Goal: Information Seeking & Learning: Learn about a topic

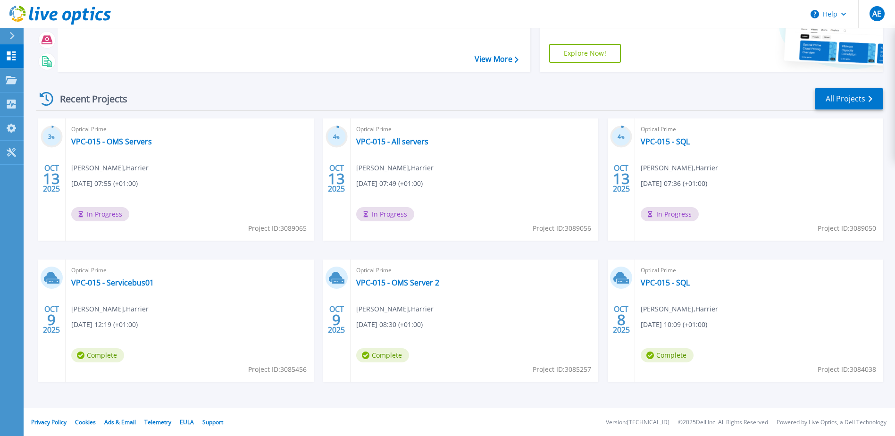
scroll to position [87, 0]
click at [855, 101] on link "All Projects" at bounding box center [849, 98] width 68 height 21
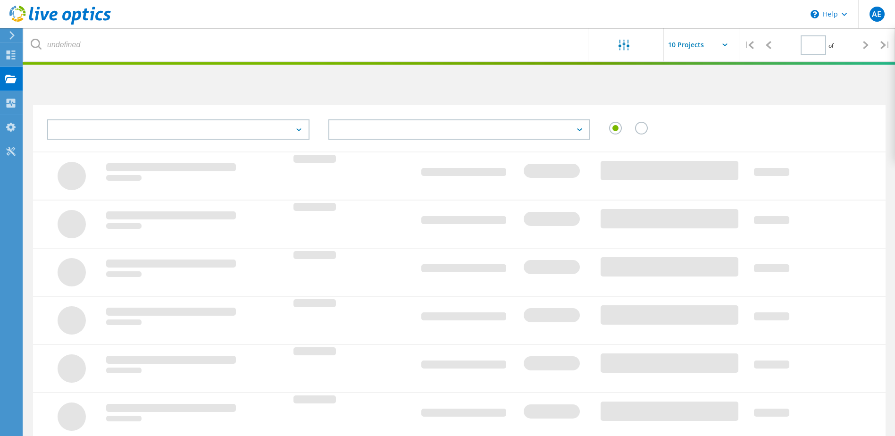
type input "3"
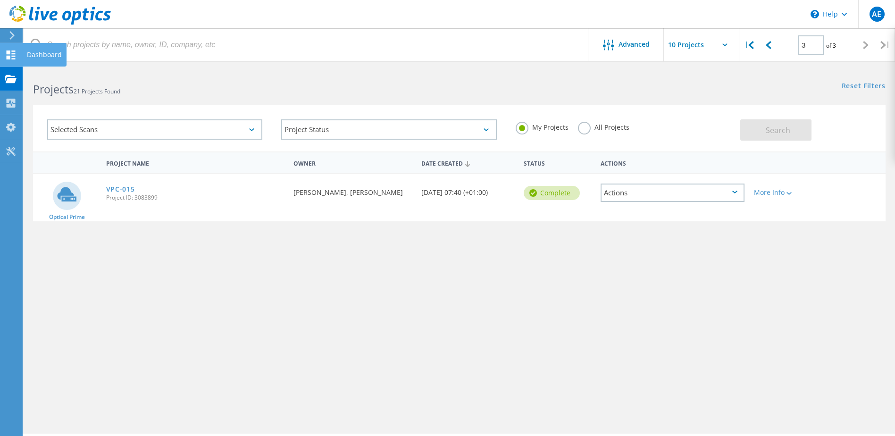
click at [33, 56] on div "Dashboard" at bounding box center [44, 54] width 35 height 7
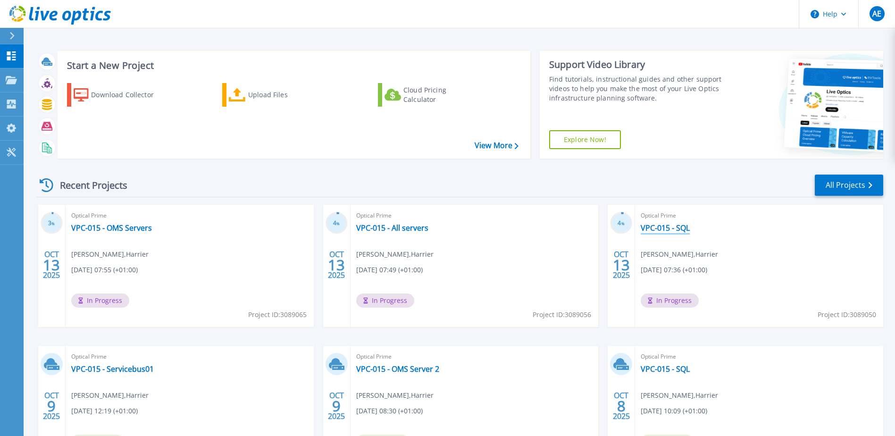
click at [680, 226] on link "VPC-015 - SQL" at bounding box center [665, 227] width 49 height 9
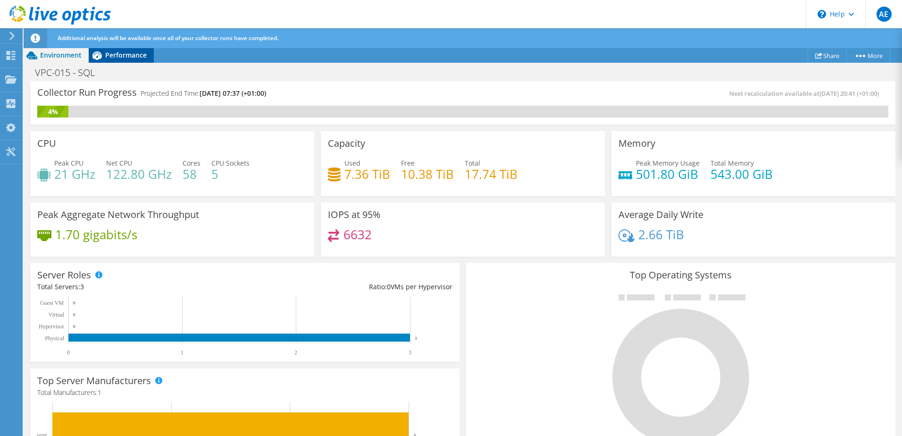
click at [123, 56] on span "Performance" at bounding box center [126, 54] width 42 height 9
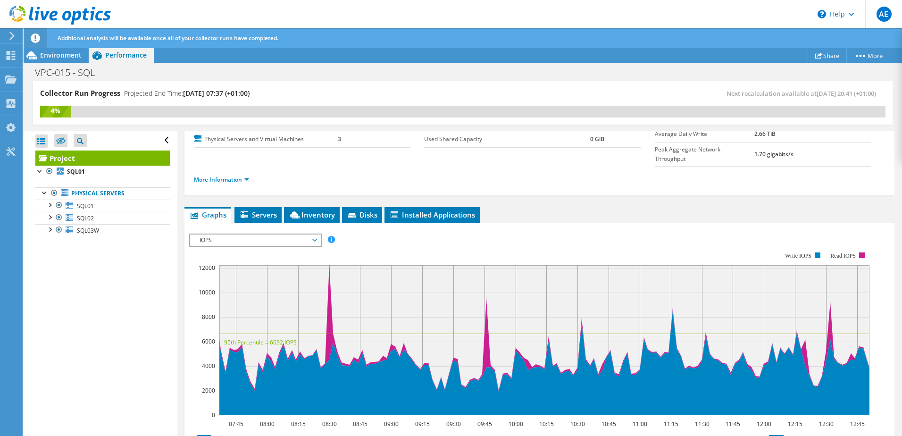
scroll to position [94, 0]
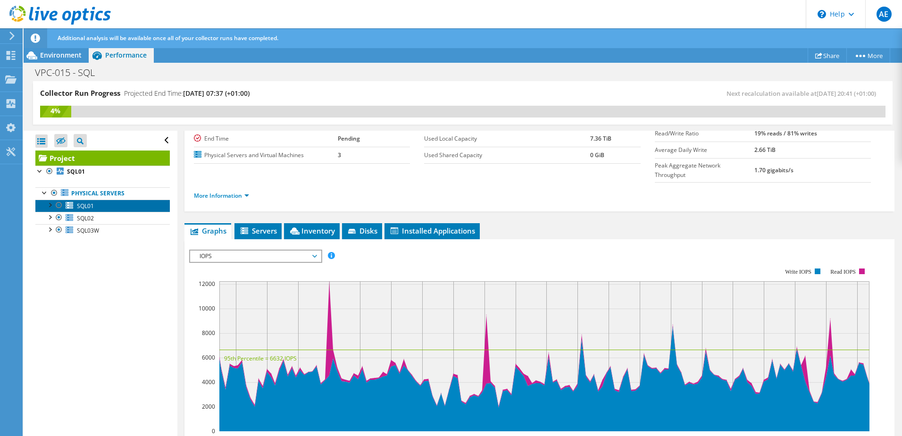
click at [87, 206] on span "SQL01" at bounding box center [85, 206] width 17 height 8
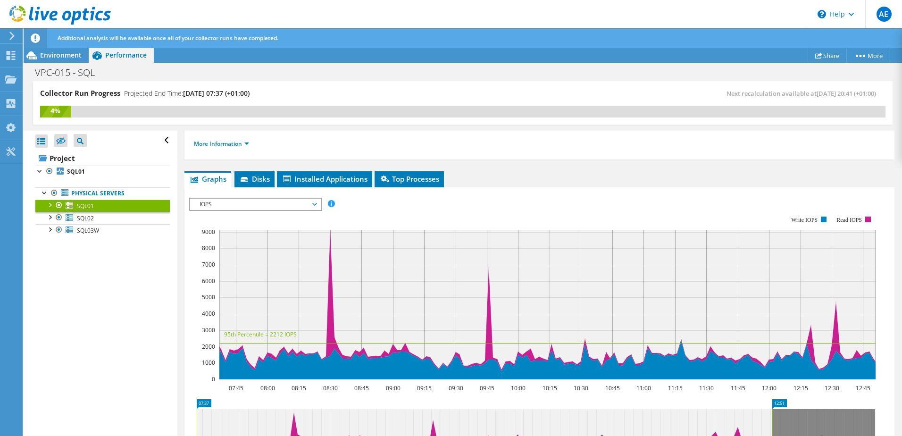
click at [303, 202] on span "IOPS" at bounding box center [255, 204] width 121 height 11
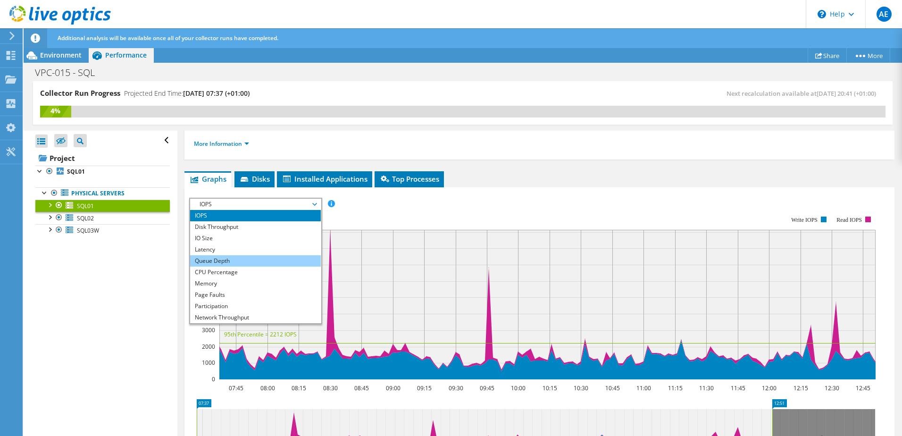
click at [250, 257] on li "Queue Depth" at bounding box center [255, 260] width 131 height 11
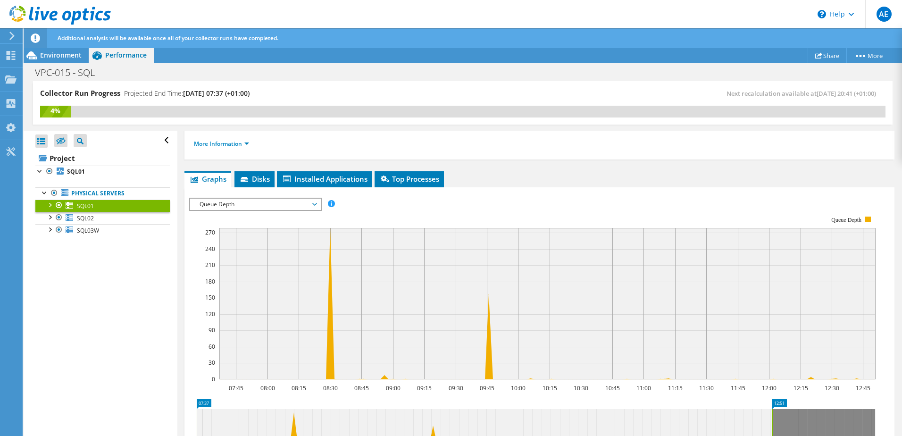
click at [250, 203] on span "Queue Depth" at bounding box center [255, 204] width 121 height 11
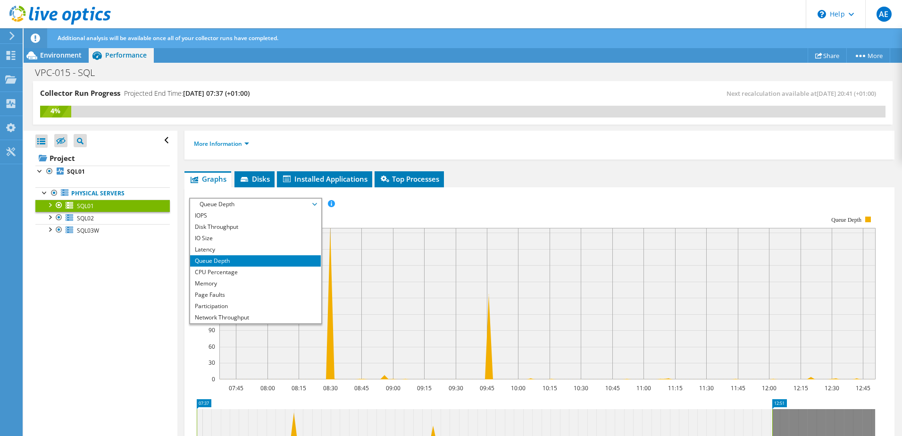
click at [463, 212] on rect at bounding box center [532, 297] width 686 height 189
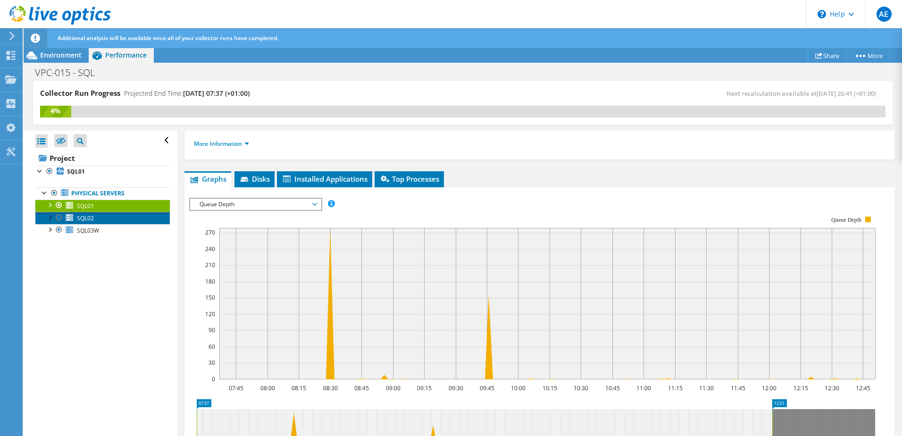
click at [99, 216] on link "SQL02" at bounding box center [102, 218] width 134 height 12
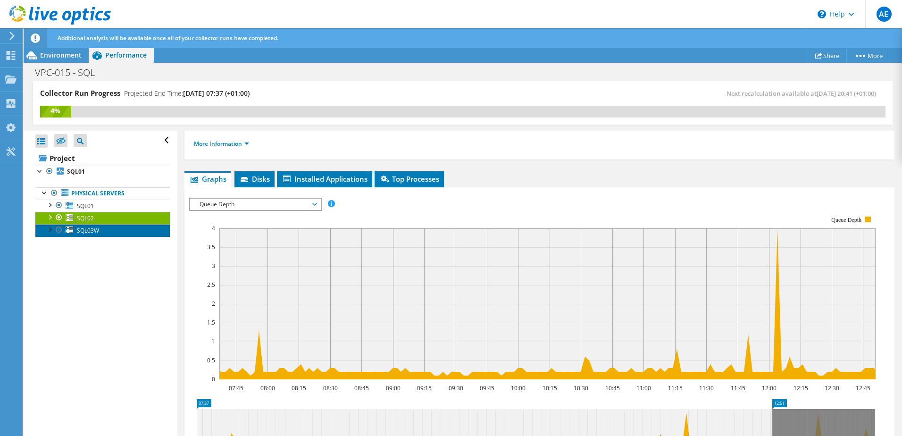
click at [101, 227] on link "SQL03W" at bounding box center [102, 230] width 134 height 12
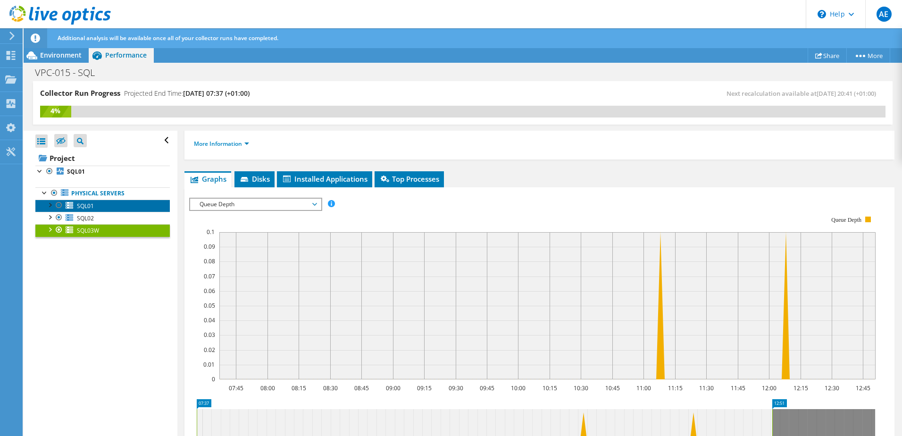
click at [93, 205] on span "SQL01" at bounding box center [85, 206] width 17 height 8
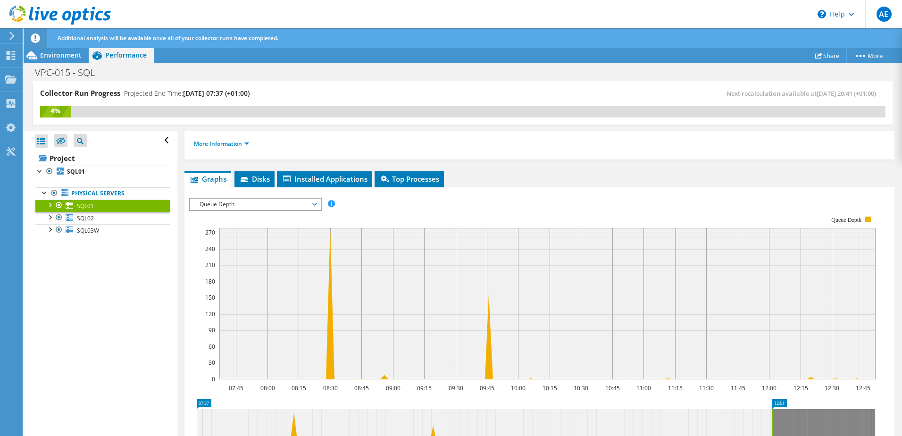
click at [307, 204] on span "Queue Depth" at bounding box center [255, 204] width 121 height 11
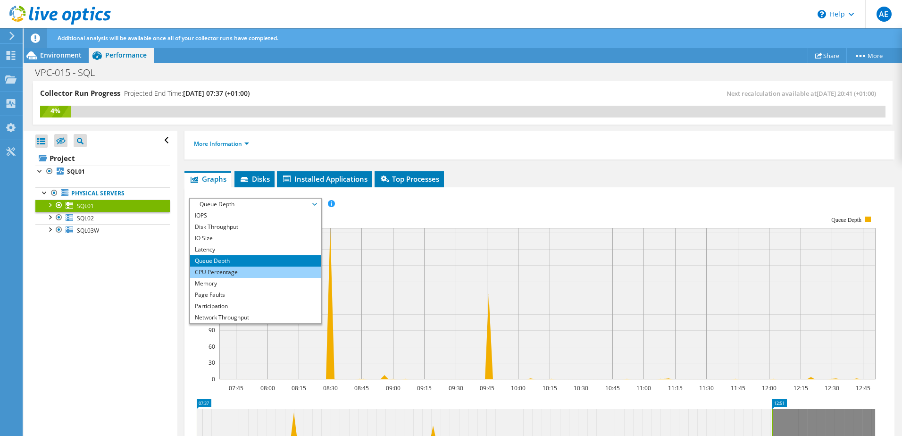
click at [225, 273] on li "CPU Percentage" at bounding box center [255, 271] width 131 height 11
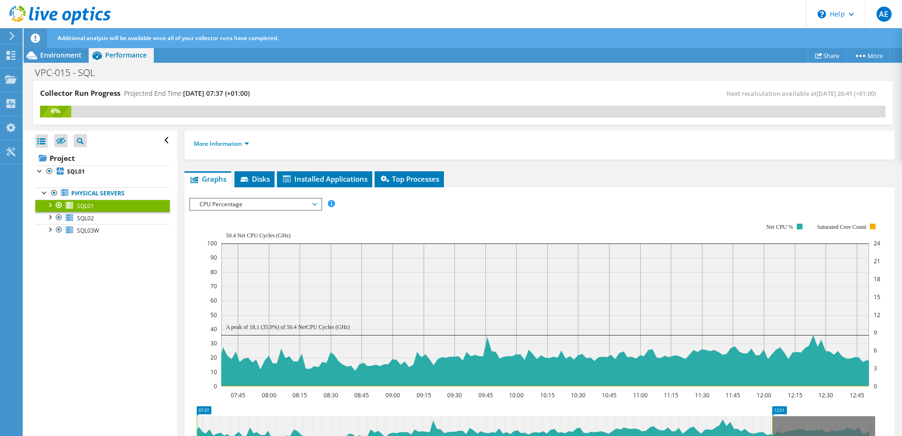
click at [309, 204] on span "CPU Percentage" at bounding box center [255, 204] width 121 height 11
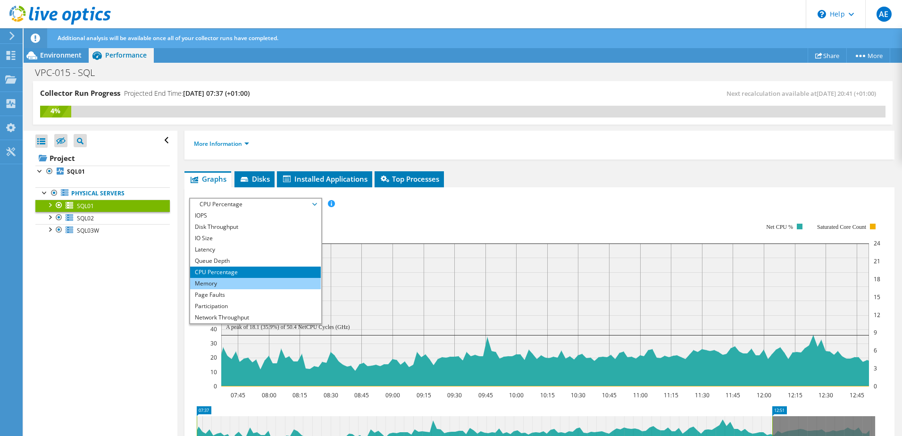
click at [241, 282] on li "Memory" at bounding box center [255, 283] width 131 height 11
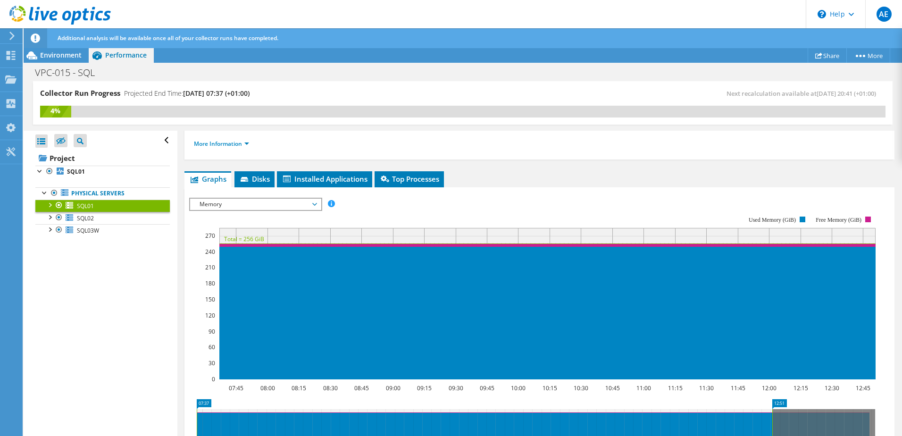
click at [314, 204] on span "Memory" at bounding box center [255, 204] width 121 height 11
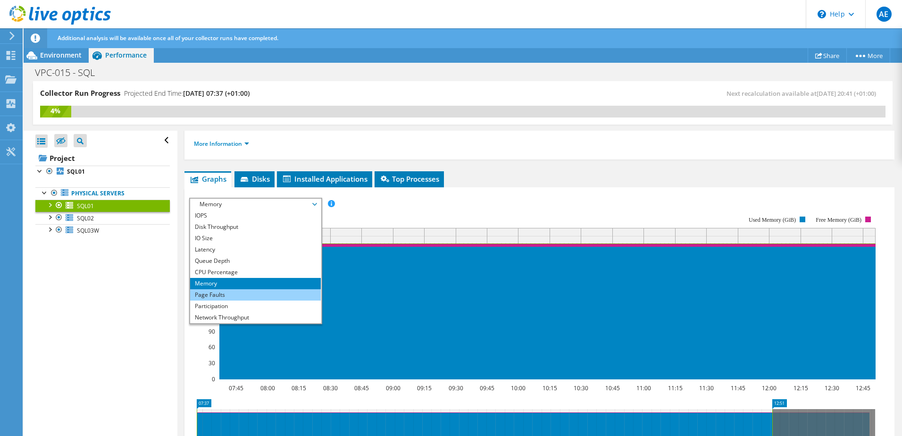
click at [232, 294] on li "Page Faults" at bounding box center [255, 294] width 131 height 11
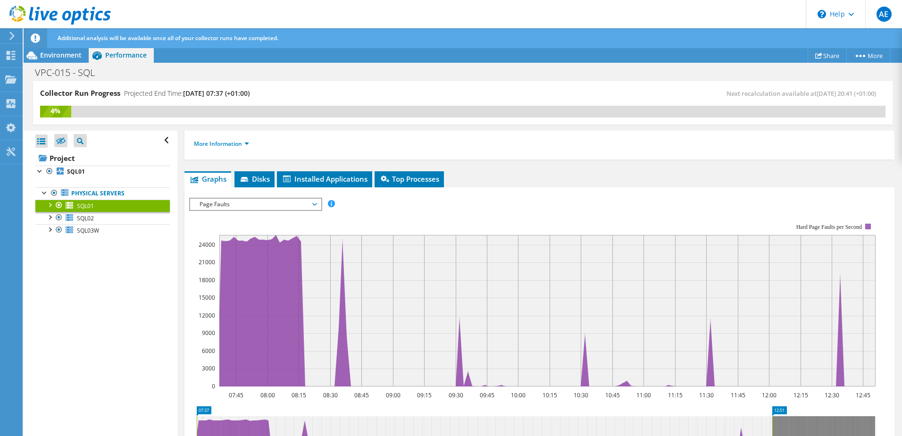
click at [308, 207] on span "Page Faults" at bounding box center [255, 204] width 121 height 11
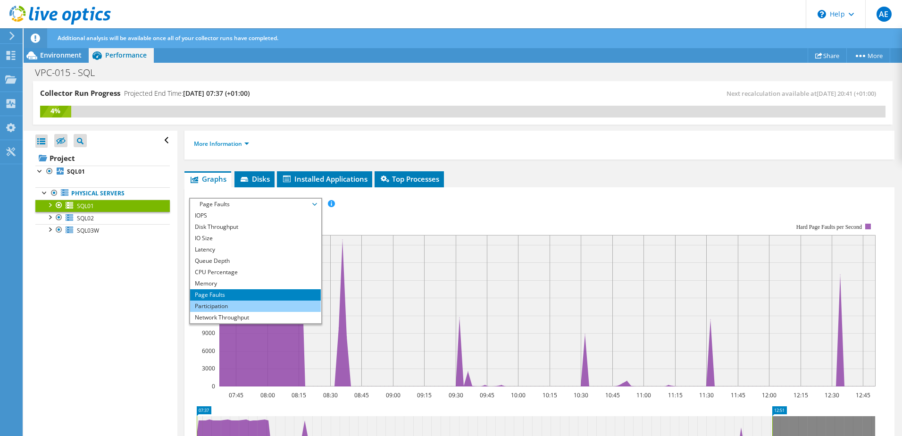
click at [222, 305] on li "Participation" at bounding box center [255, 305] width 131 height 11
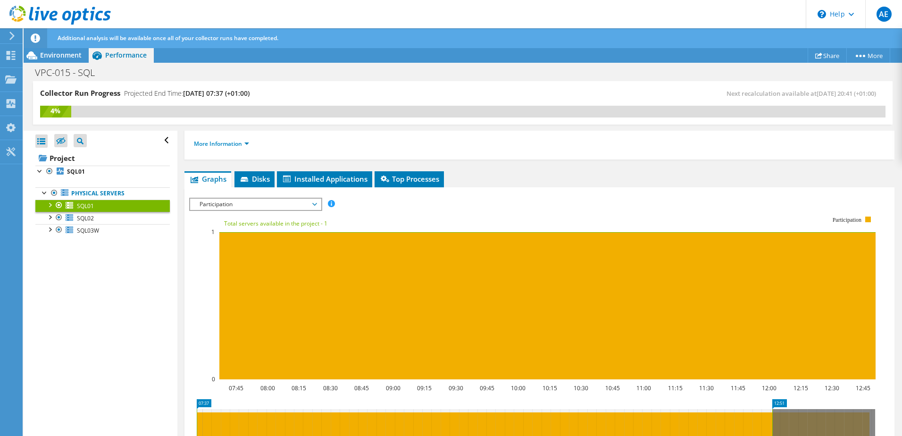
click at [310, 206] on span "Participation" at bounding box center [255, 204] width 121 height 11
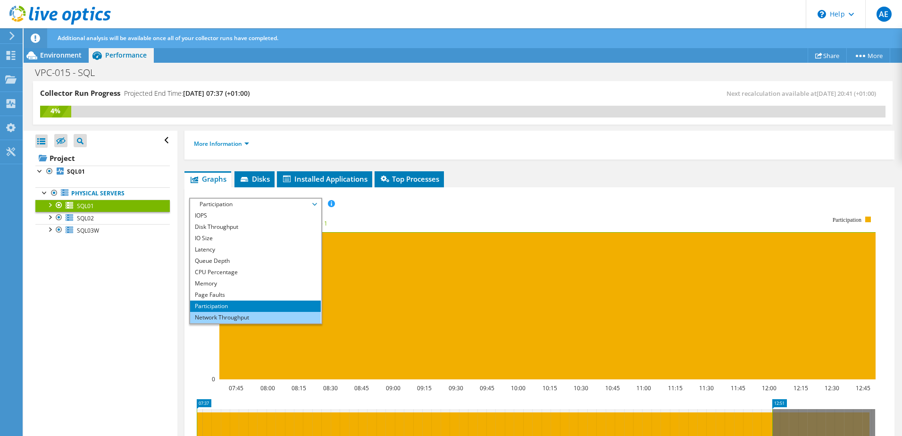
click at [226, 316] on li "Network Throughput" at bounding box center [255, 317] width 131 height 11
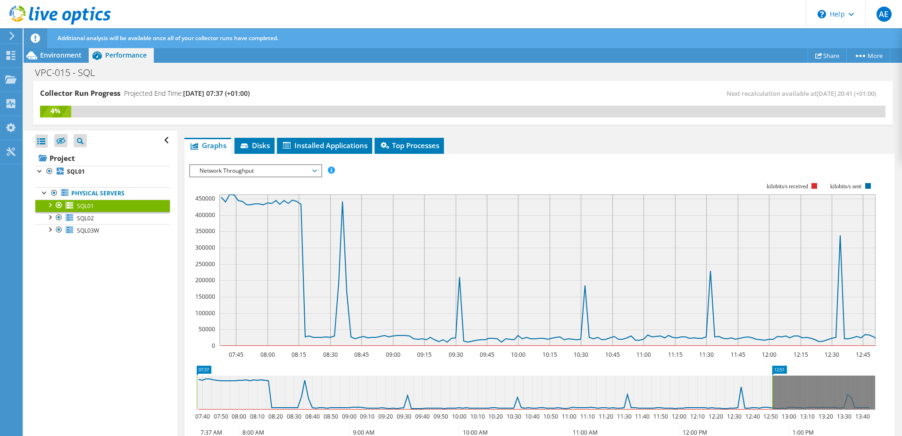
scroll to position [142, 0]
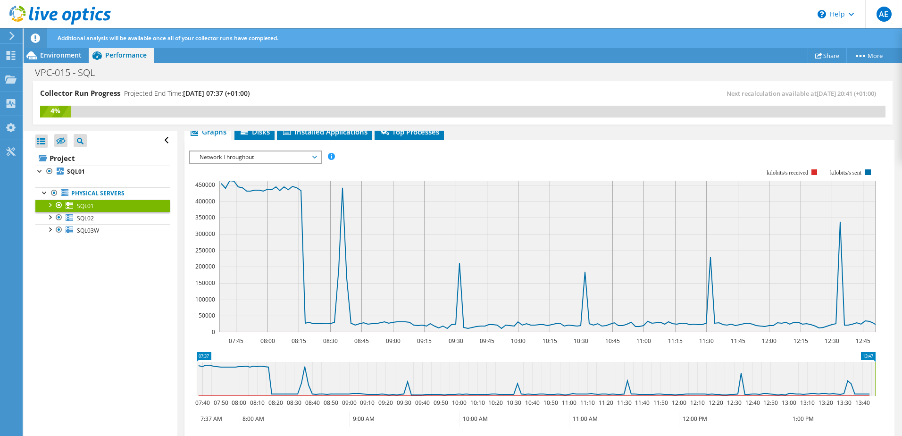
drag, startPoint x: 773, startPoint y: 382, endPoint x: 895, endPoint y: 382, distance: 122.2
click at [895, 382] on article "SQL01 Details Operating System Microsoft Windows Server 2016 Standard Local Dis…" at bounding box center [539, 284] width 724 height 306
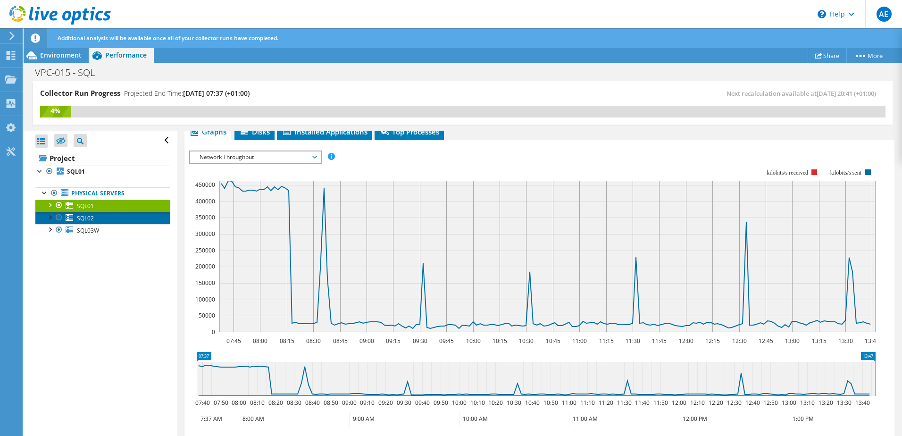
click at [94, 217] on link "SQL02" at bounding box center [102, 218] width 134 height 12
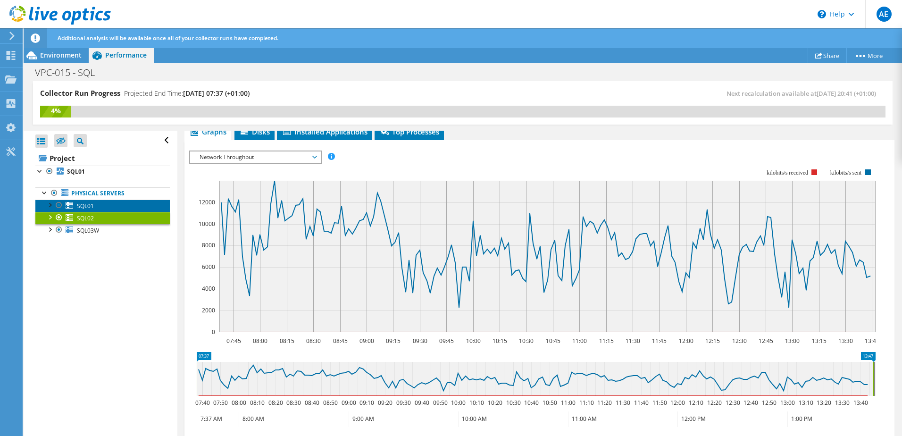
click at [93, 208] on span "SQL01" at bounding box center [85, 206] width 17 height 8
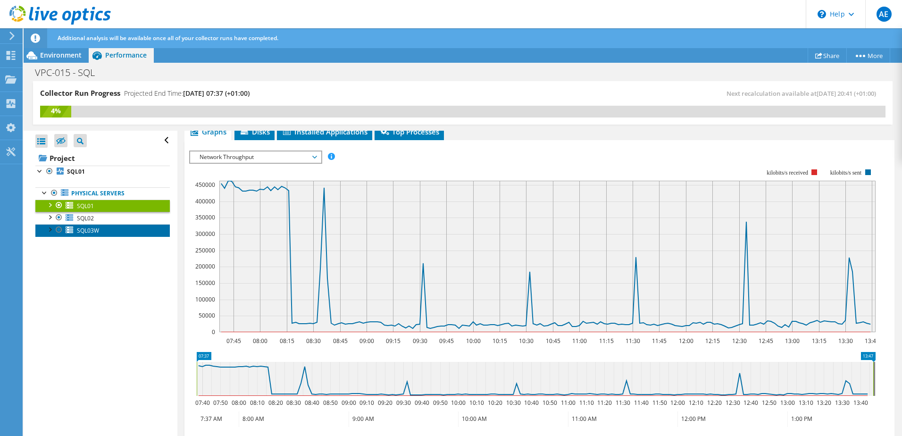
click at [99, 226] on link "SQL03W" at bounding box center [102, 230] width 134 height 12
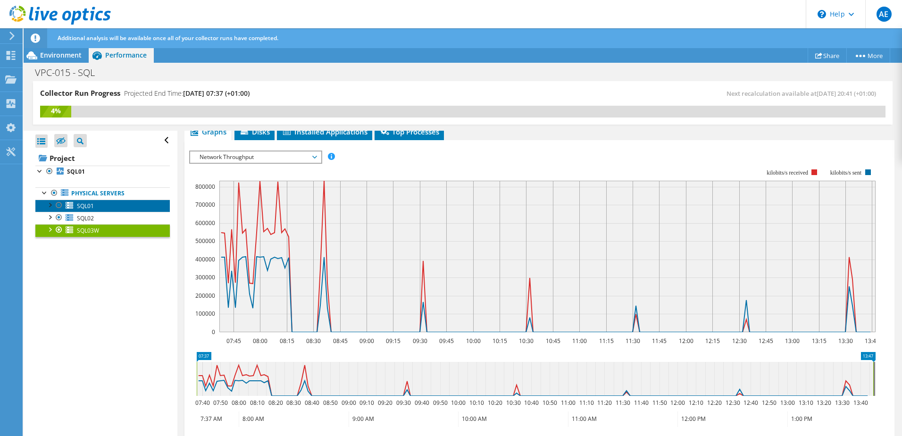
click at [98, 206] on link "SQL01" at bounding box center [102, 206] width 134 height 12
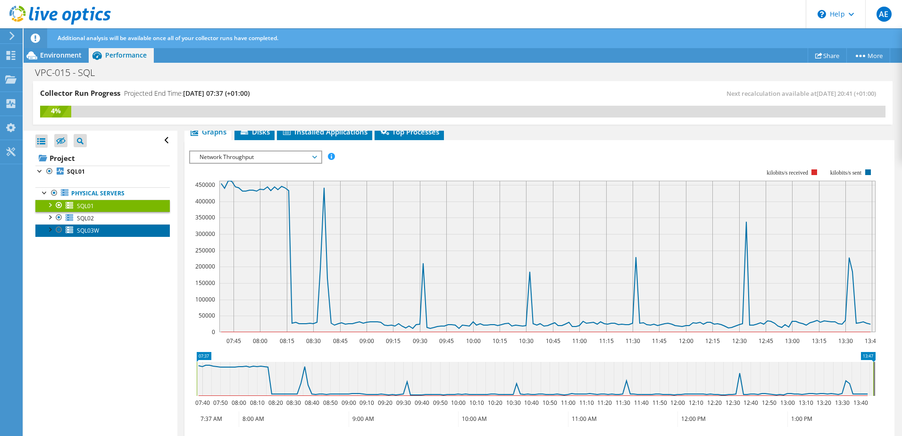
click at [101, 228] on link "SQL03W" at bounding box center [102, 230] width 134 height 12
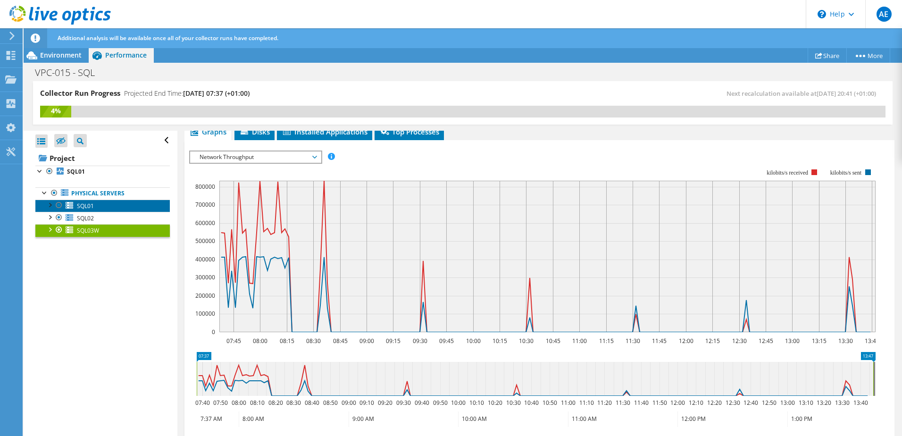
click at [107, 207] on link "SQL01" at bounding box center [102, 206] width 134 height 12
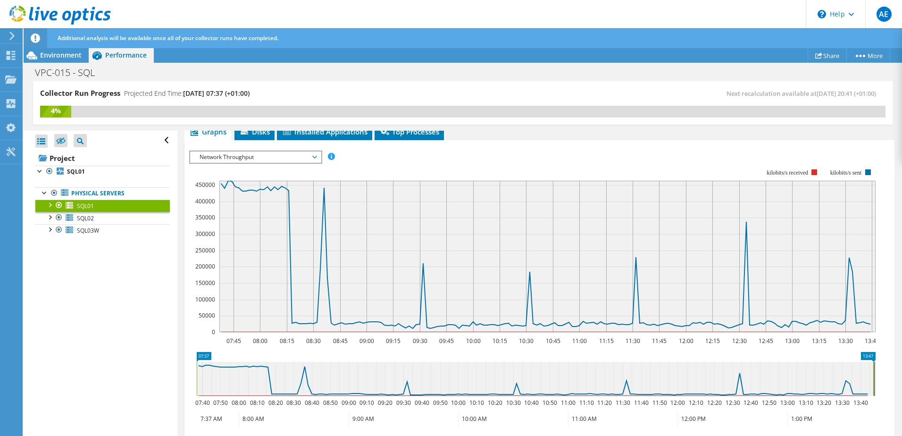
click at [260, 155] on span "Network Throughput" at bounding box center [255, 156] width 121 height 11
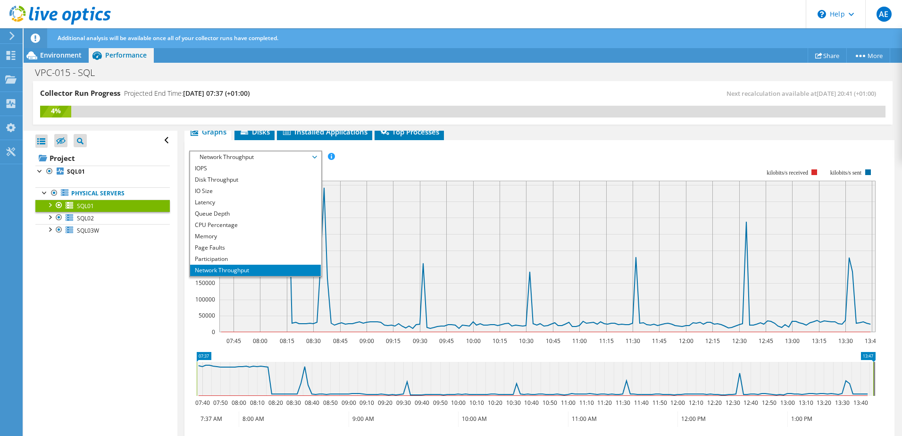
scroll to position [34, 0]
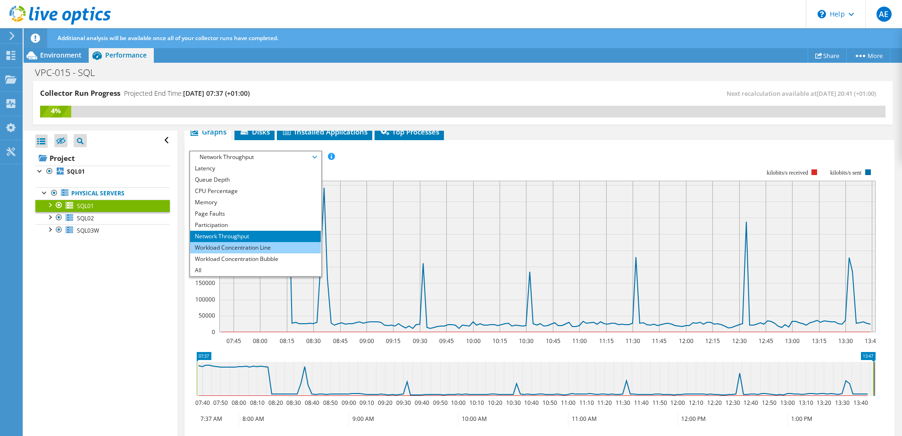
click at [242, 248] on li "Workload Concentration Line" at bounding box center [255, 247] width 131 height 11
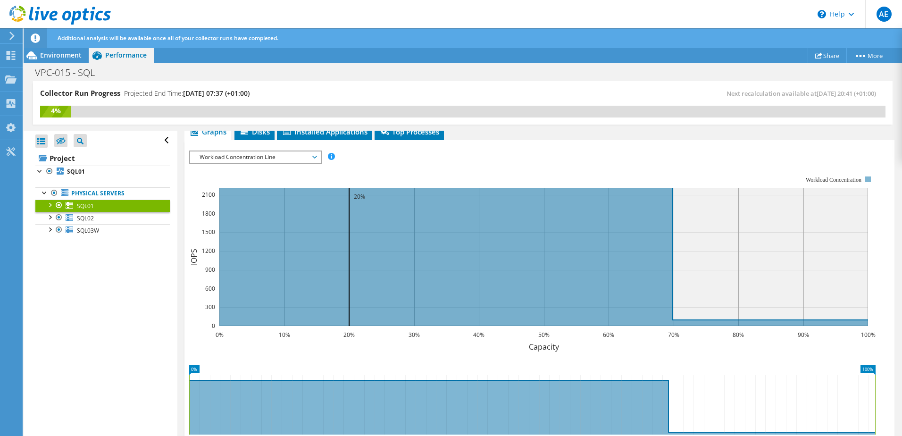
click at [283, 163] on div "Workload Concentration Line IOPS Disk Throughput IO Size Latency Queue Depth CP…" at bounding box center [255, 156] width 133 height 13
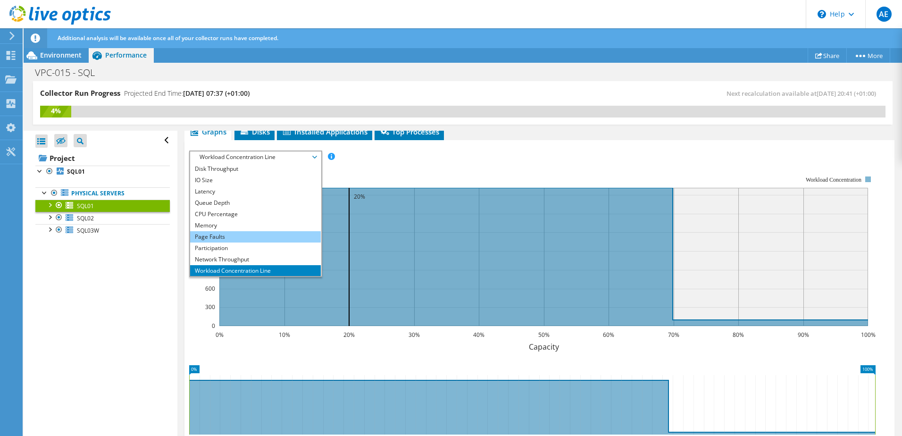
scroll to position [0, 0]
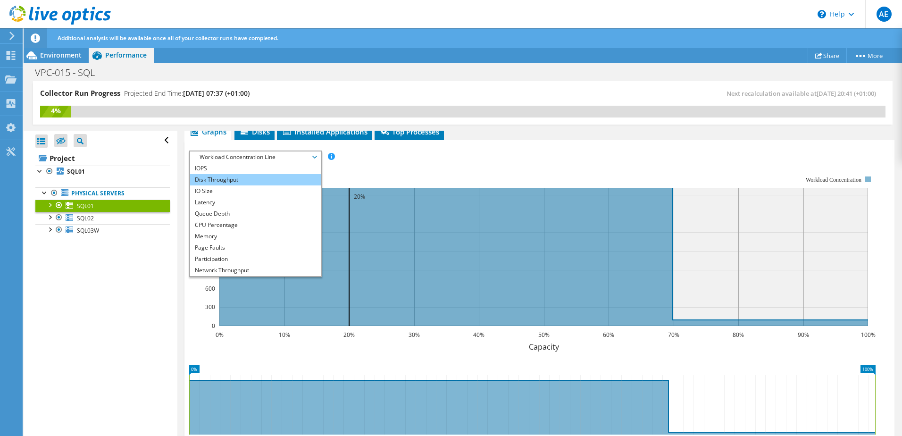
click at [220, 184] on li "Disk Throughput" at bounding box center [255, 179] width 131 height 11
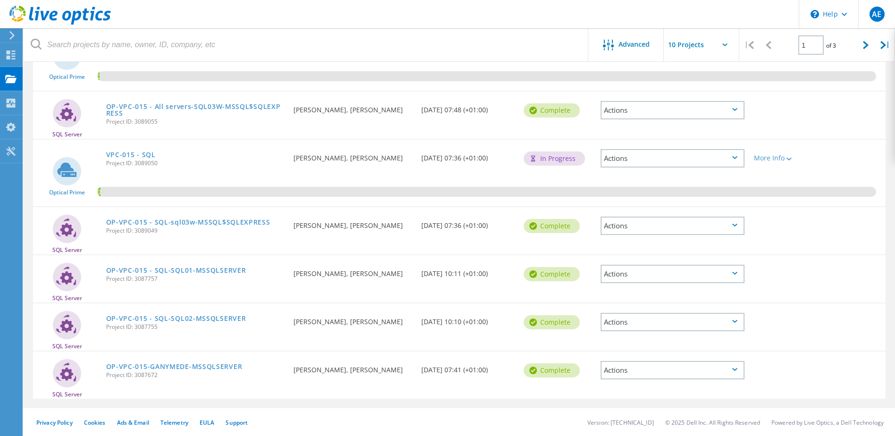
scroll to position [314, 0]
click at [123, 157] on link "VPC-015 - SQL" at bounding box center [131, 154] width 50 height 7
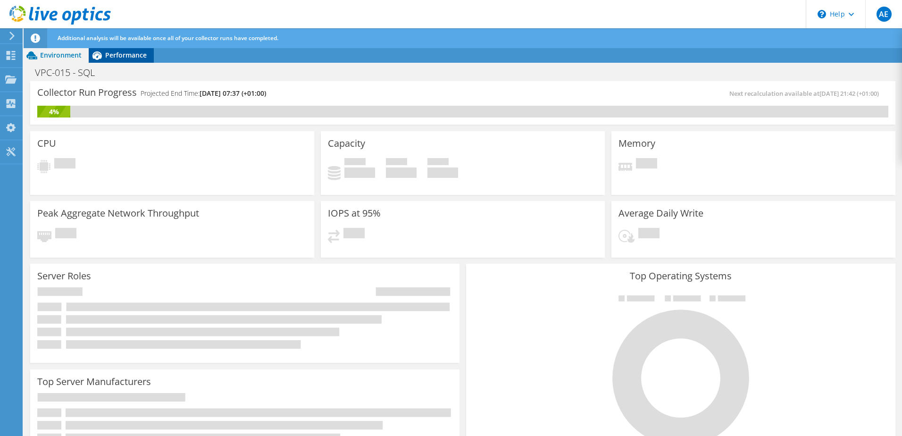
click at [126, 48] on div "Performance" at bounding box center [121, 55] width 65 height 15
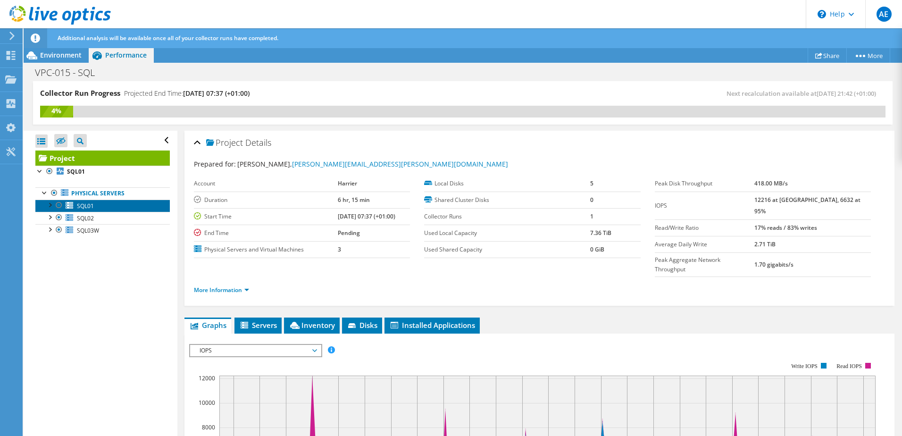
click at [88, 204] on span "SQL01" at bounding box center [85, 206] width 17 height 8
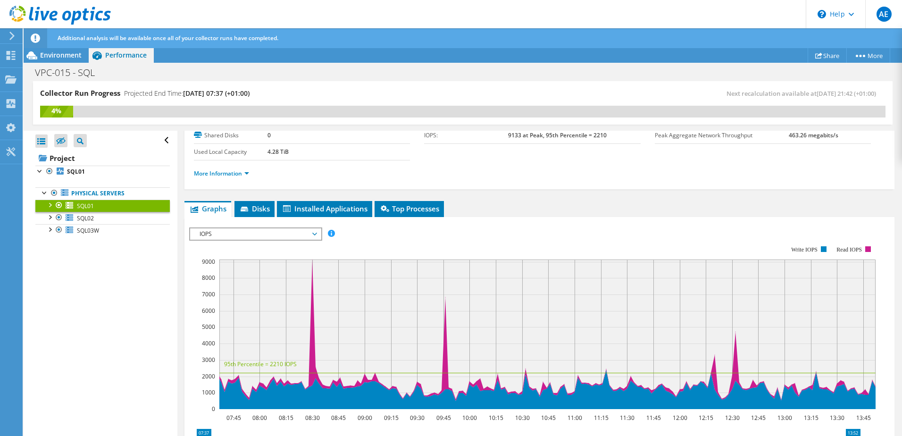
scroll to position [142, 0]
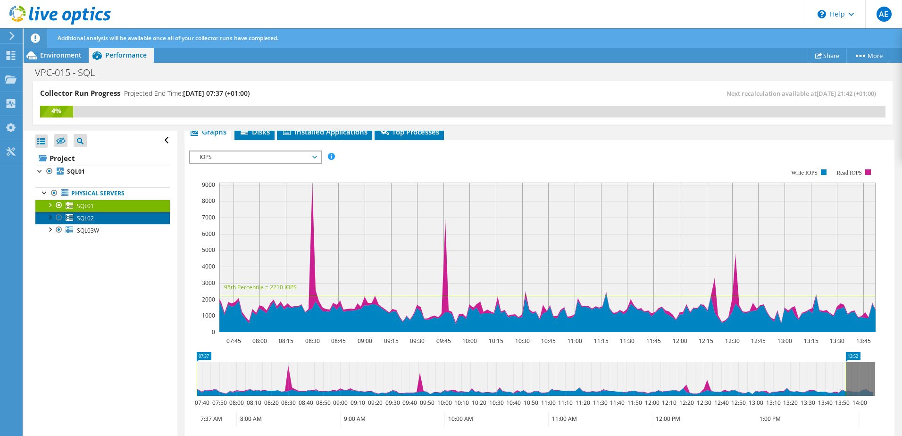
click at [88, 219] on span "SQL02" at bounding box center [85, 218] width 17 height 8
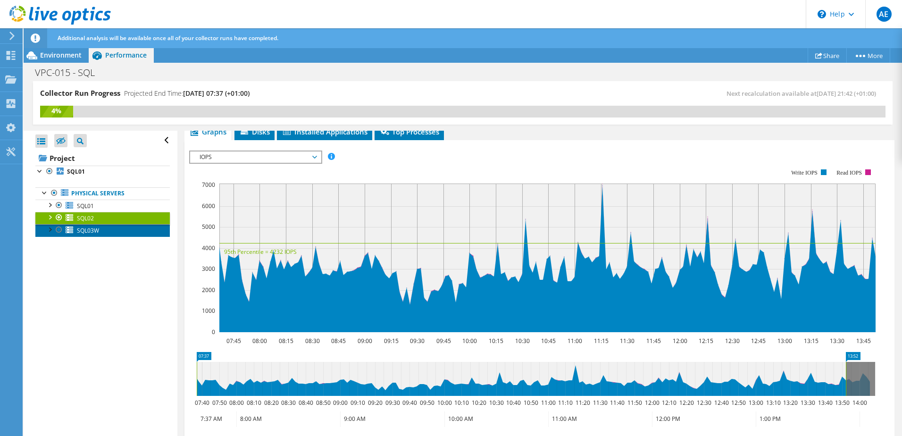
click at [87, 227] on span "SQL03W" at bounding box center [88, 230] width 22 height 8
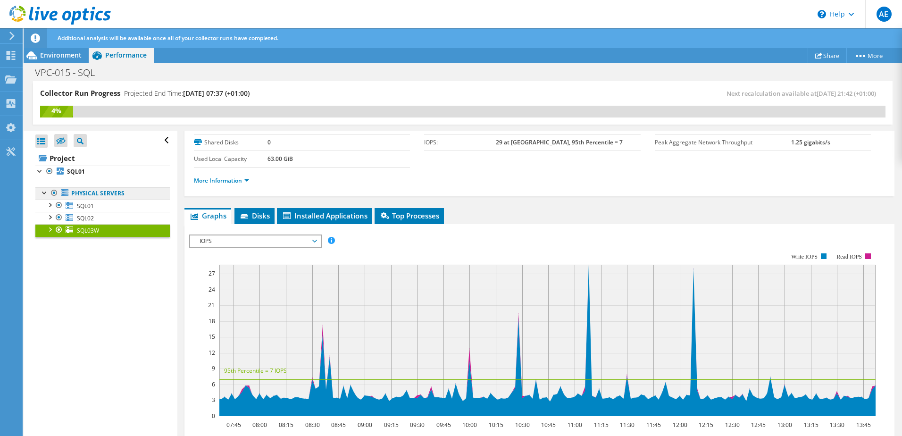
scroll to position [0, 0]
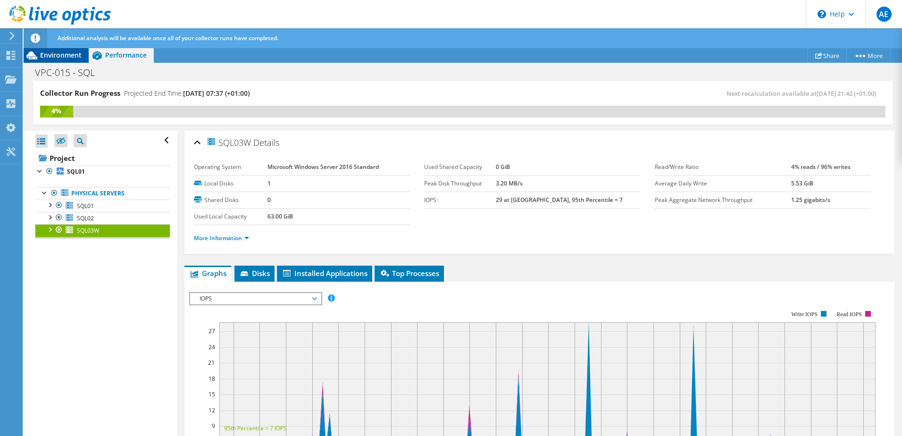
click at [59, 56] on span "Environment" at bounding box center [61, 54] width 42 height 9
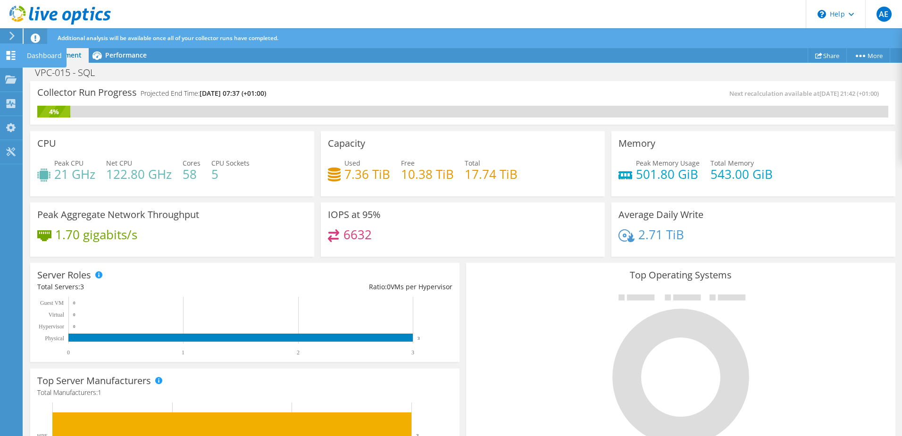
click at [12, 57] on use at bounding box center [11, 55] width 9 height 9
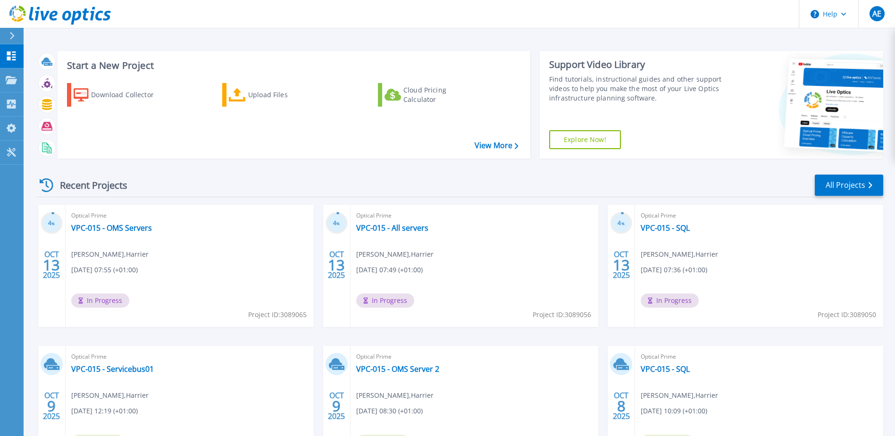
click at [221, 408] on div "Optical Prime VPC-015 - Servicebus01 Ash Earl , Harrier 10/09/2025, 12:19 (+01:…" at bounding box center [190, 407] width 248 height 122
click at [33, 56] on p "Dashboard" at bounding box center [42, 56] width 35 height 25
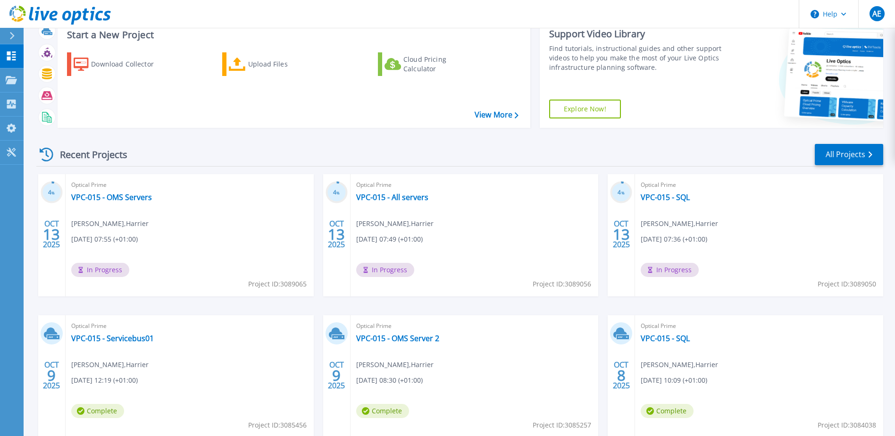
scroll to position [47, 0]
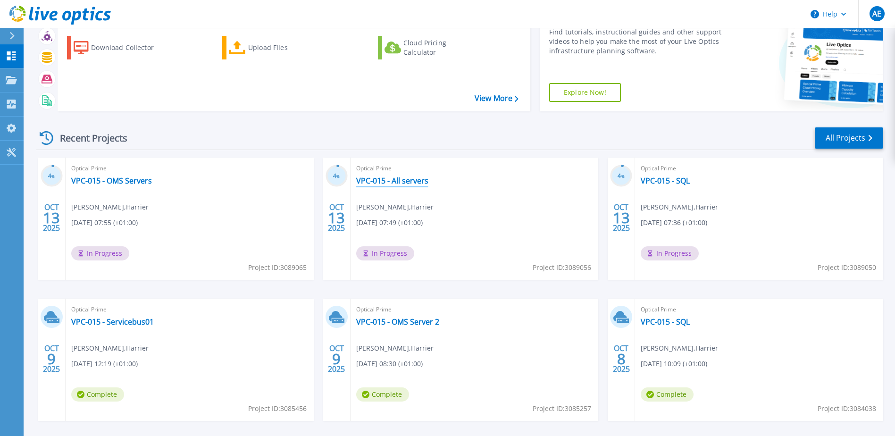
click at [413, 182] on link "VPC-015 - All servers" at bounding box center [392, 180] width 72 height 9
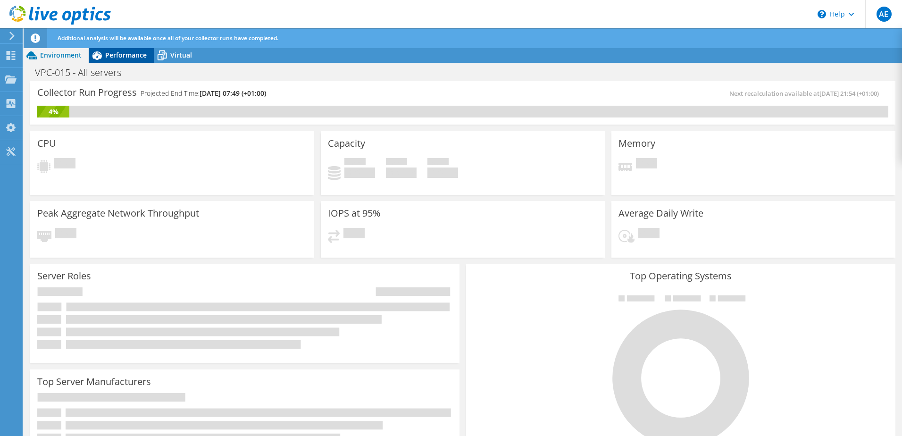
click at [116, 58] on span "Performance" at bounding box center [126, 54] width 42 height 9
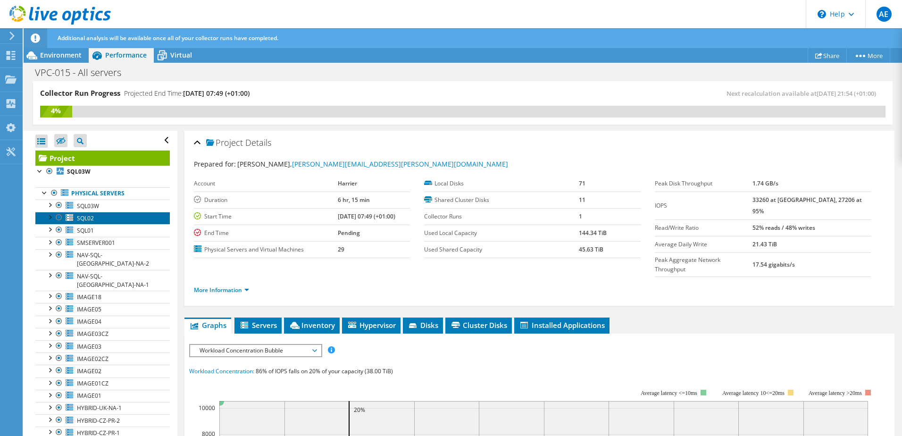
click at [82, 216] on span "SQL02" at bounding box center [85, 218] width 17 height 8
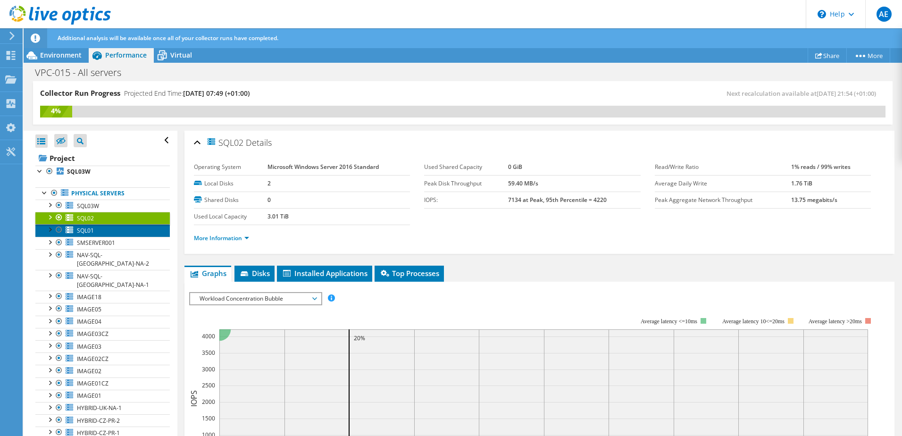
click at [93, 229] on span "SQL01" at bounding box center [85, 230] width 17 height 8
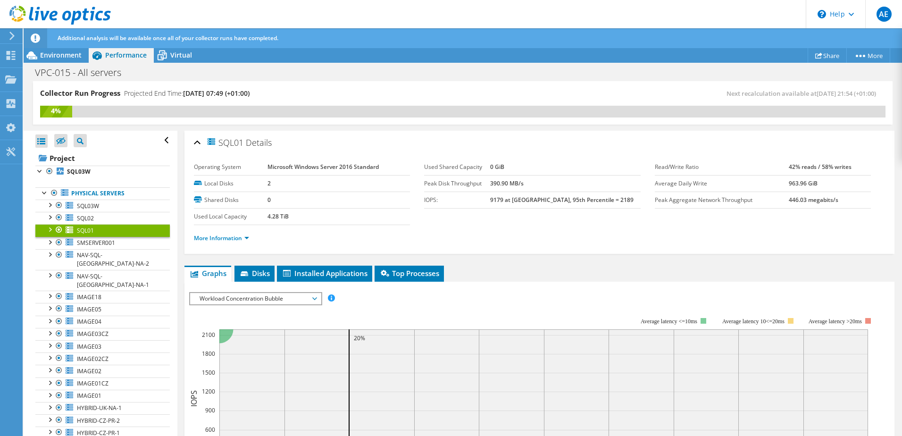
click at [282, 299] on span "Workload Concentration Bubble" at bounding box center [255, 298] width 121 height 11
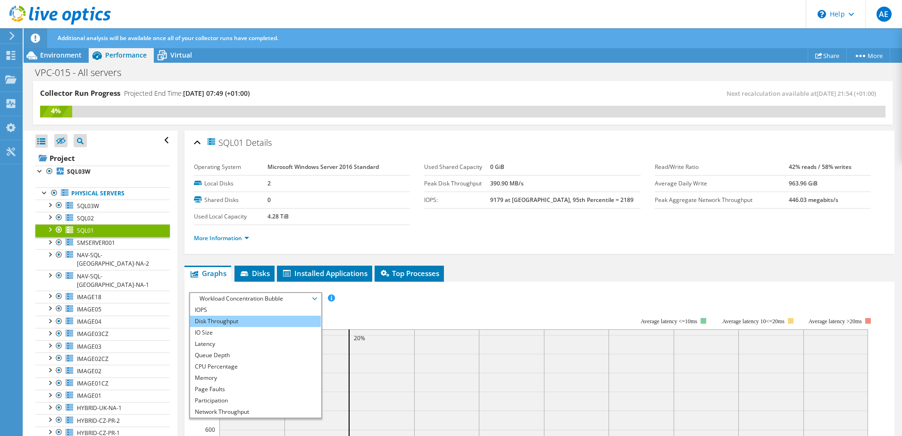
click at [230, 324] on li "Disk Throughput" at bounding box center [255, 321] width 131 height 11
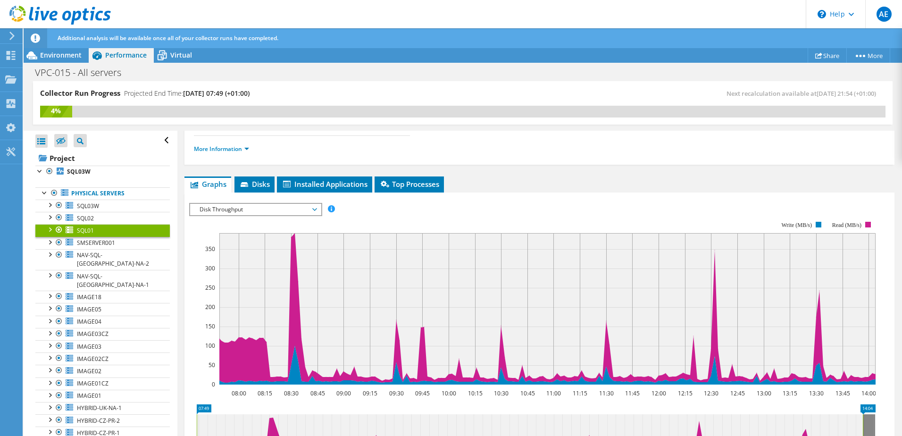
scroll to position [142, 0]
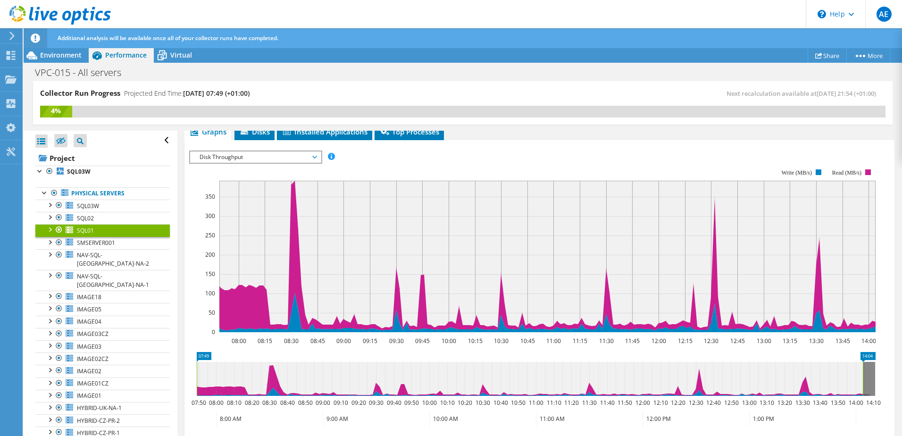
click at [311, 157] on span "Disk Throughput" at bounding box center [255, 156] width 121 height 11
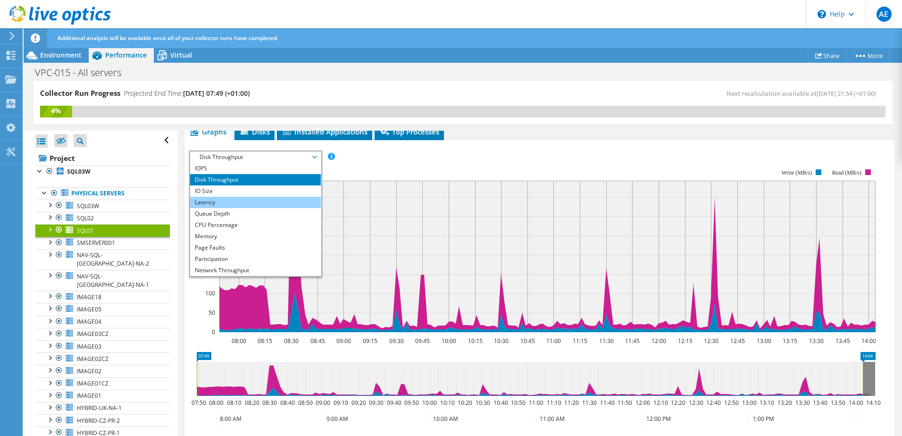
click at [223, 205] on li "Latency" at bounding box center [255, 202] width 131 height 11
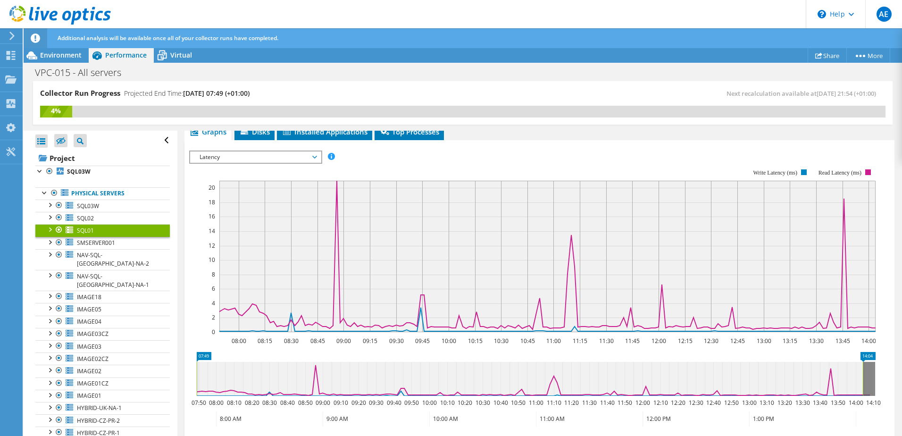
click at [297, 162] on span "Latency" at bounding box center [255, 156] width 121 height 11
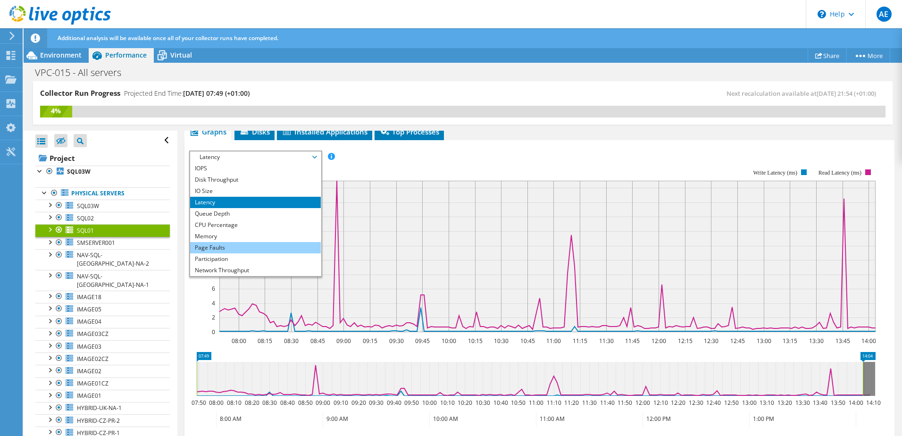
click at [239, 250] on li "Page Faults" at bounding box center [255, 247] width 131 height 11
